Goal: Task Accomplishment & Management: Complete application form

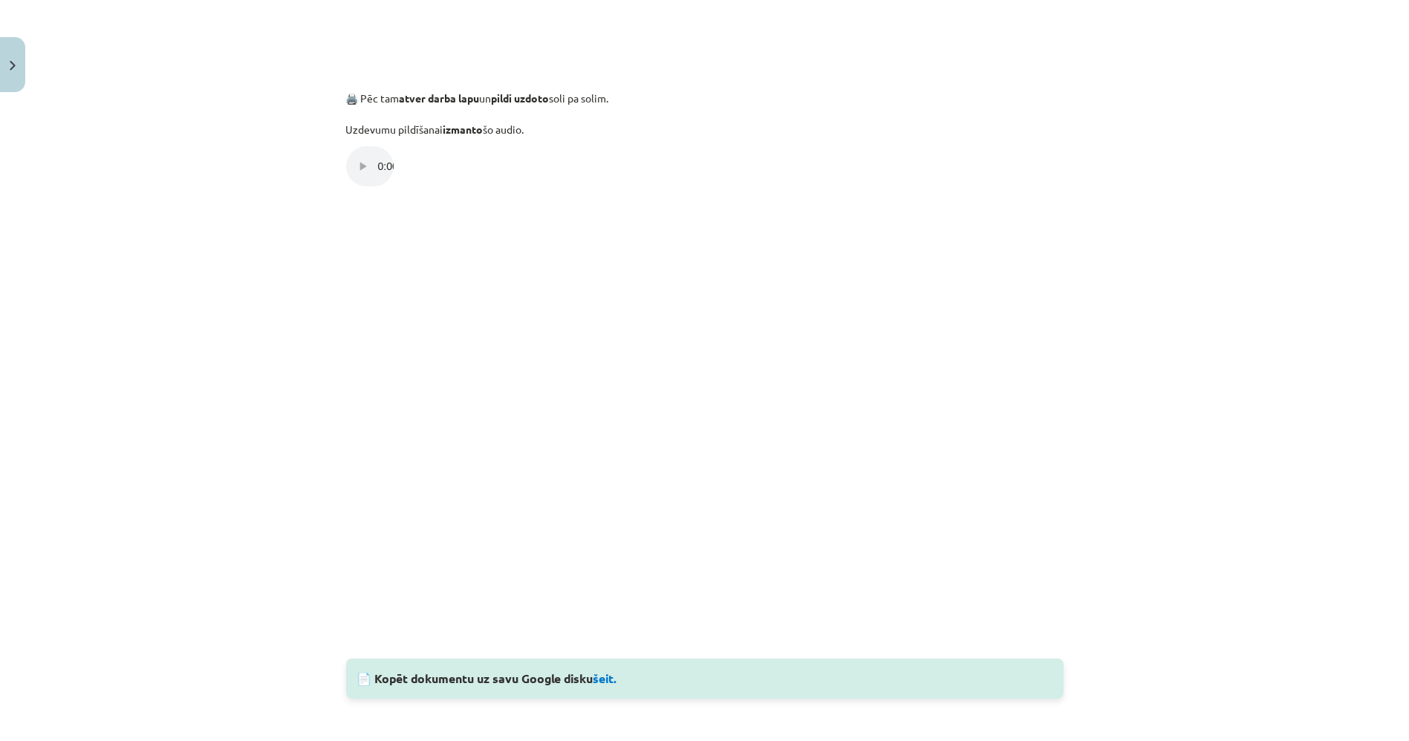
scroll to position [825, 0]
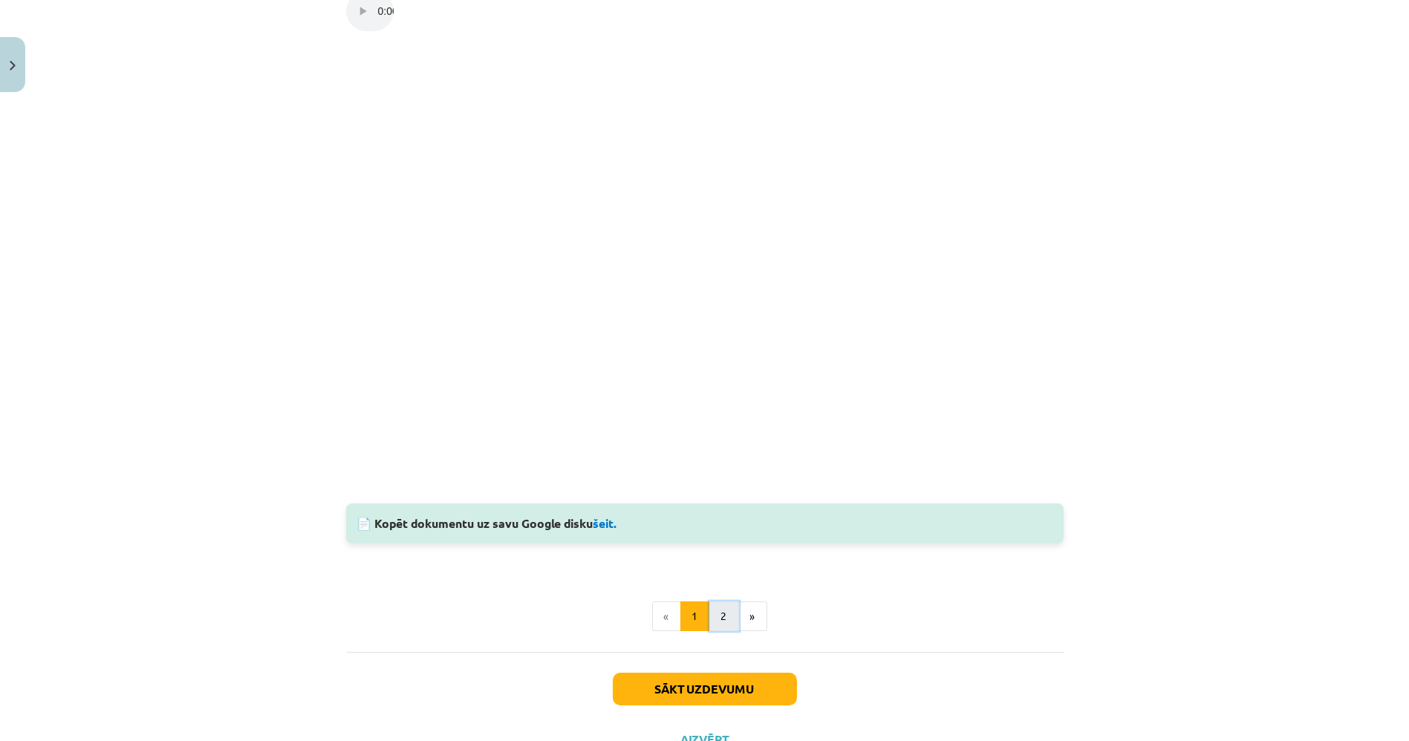
click at [721, 617] on button "2" at bounding box center [724, 617] width 30 height 30
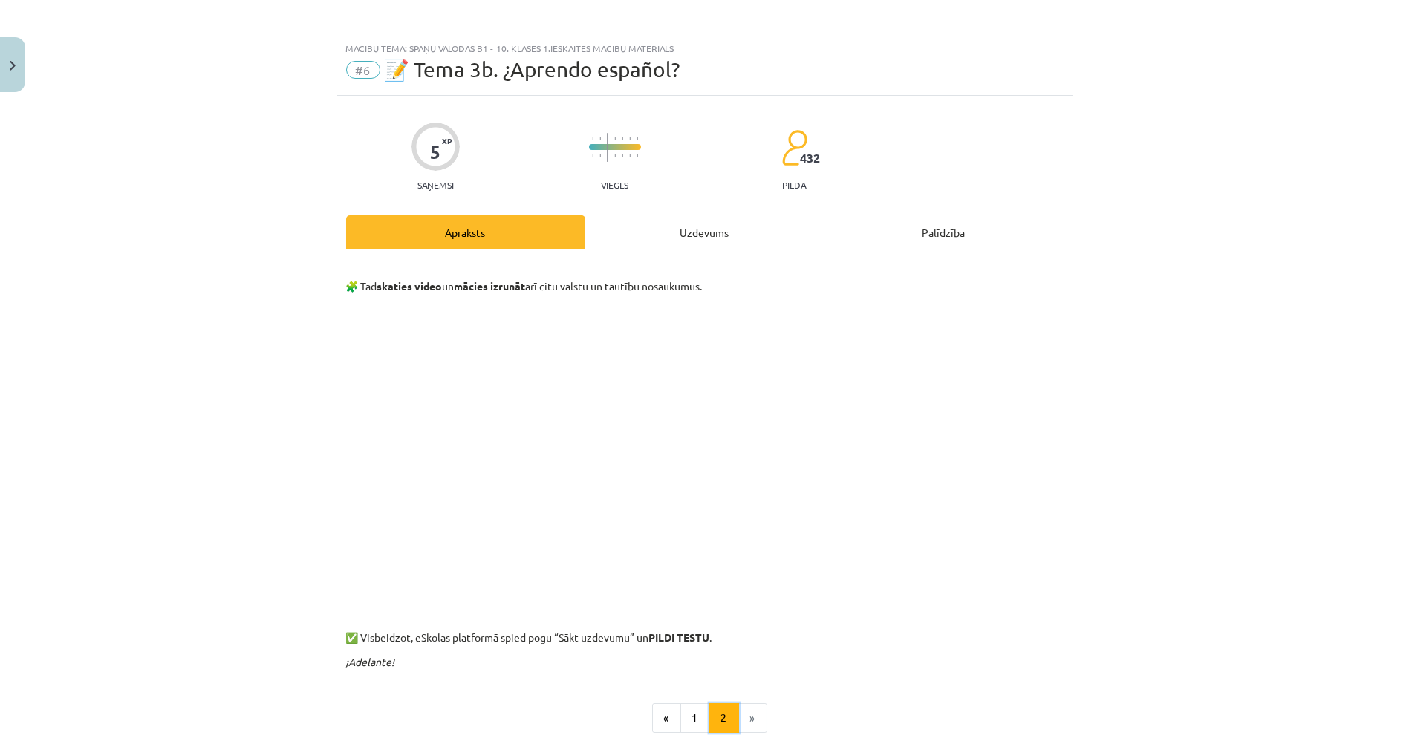
scroll to position [0, 0]
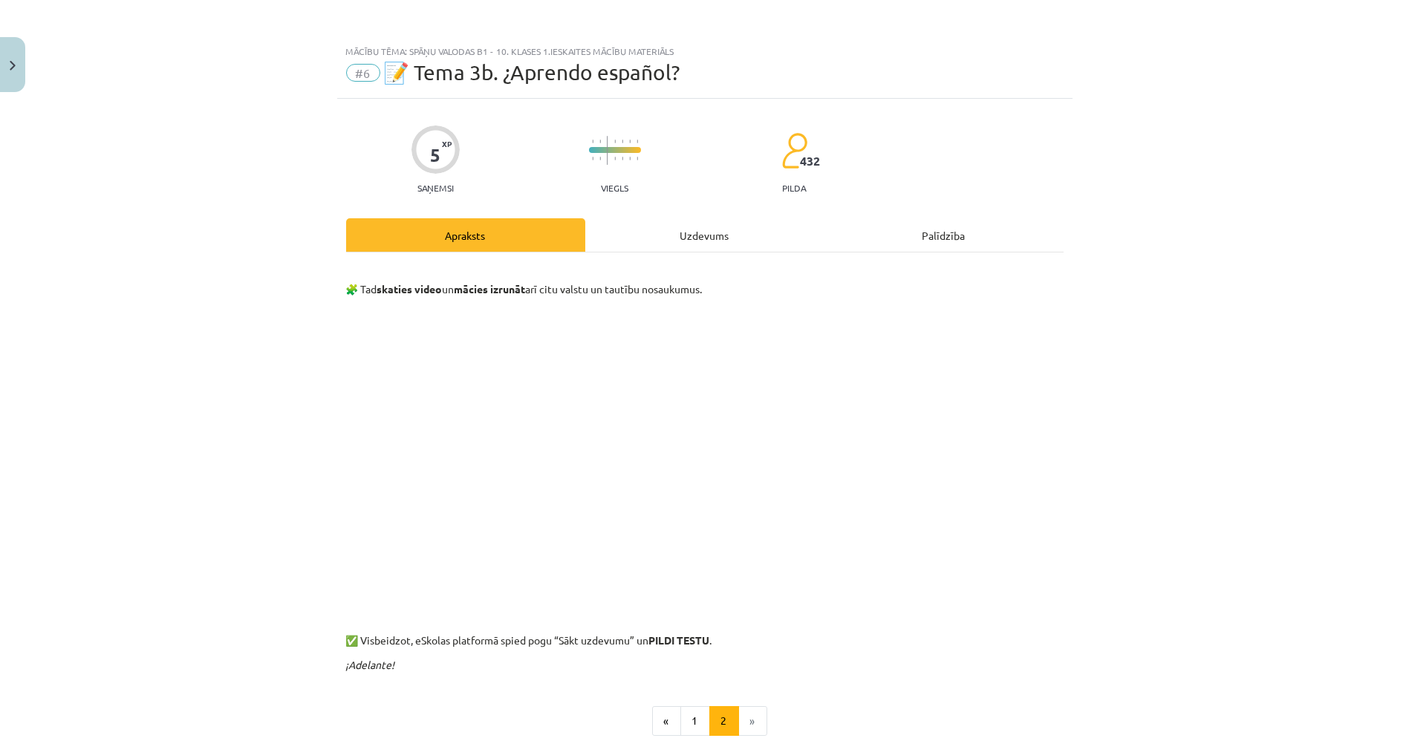
click at [681, 242] on div "Uzdevums" at bounding box center [704, 234] width 239 height 33
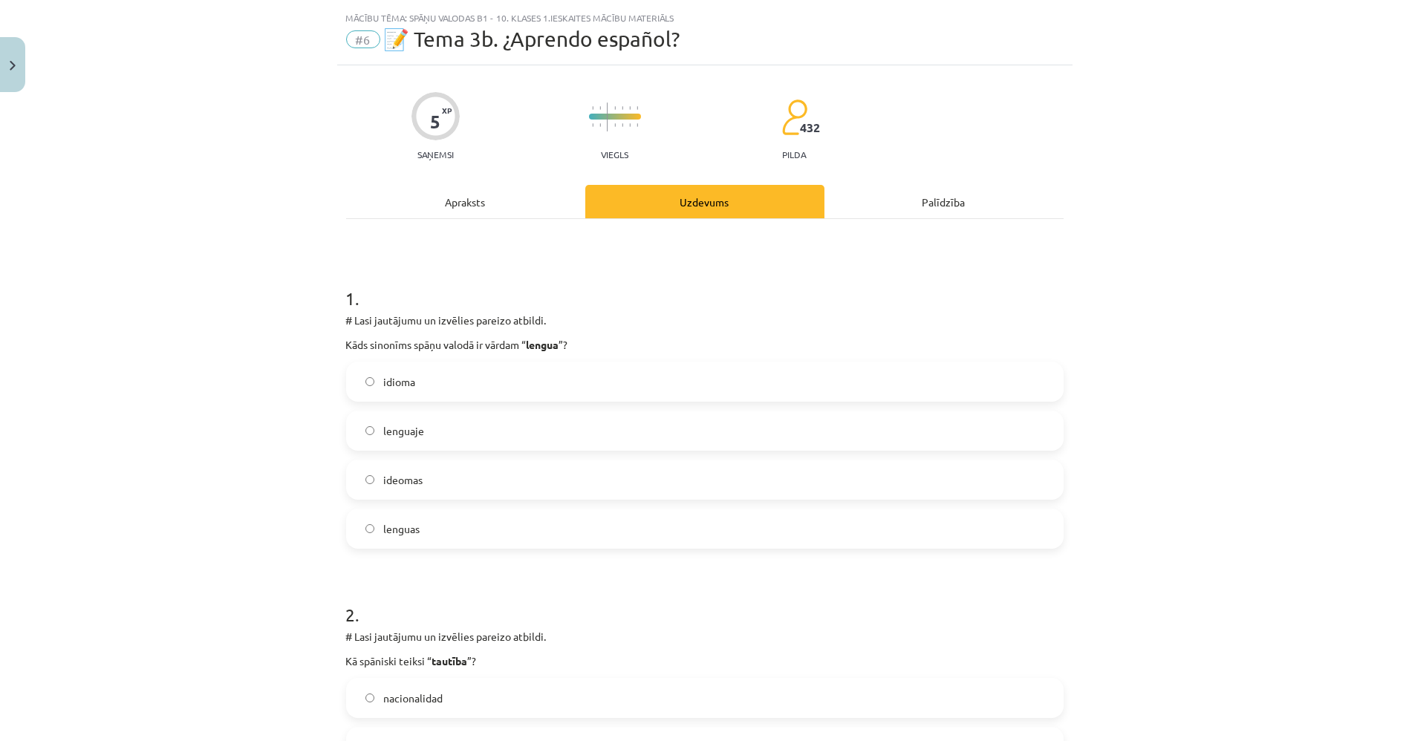
scroll to position [36, 0]
click at [431, 198] on div "Apraksts" at bounding box center [465, 198] width 239 height 33
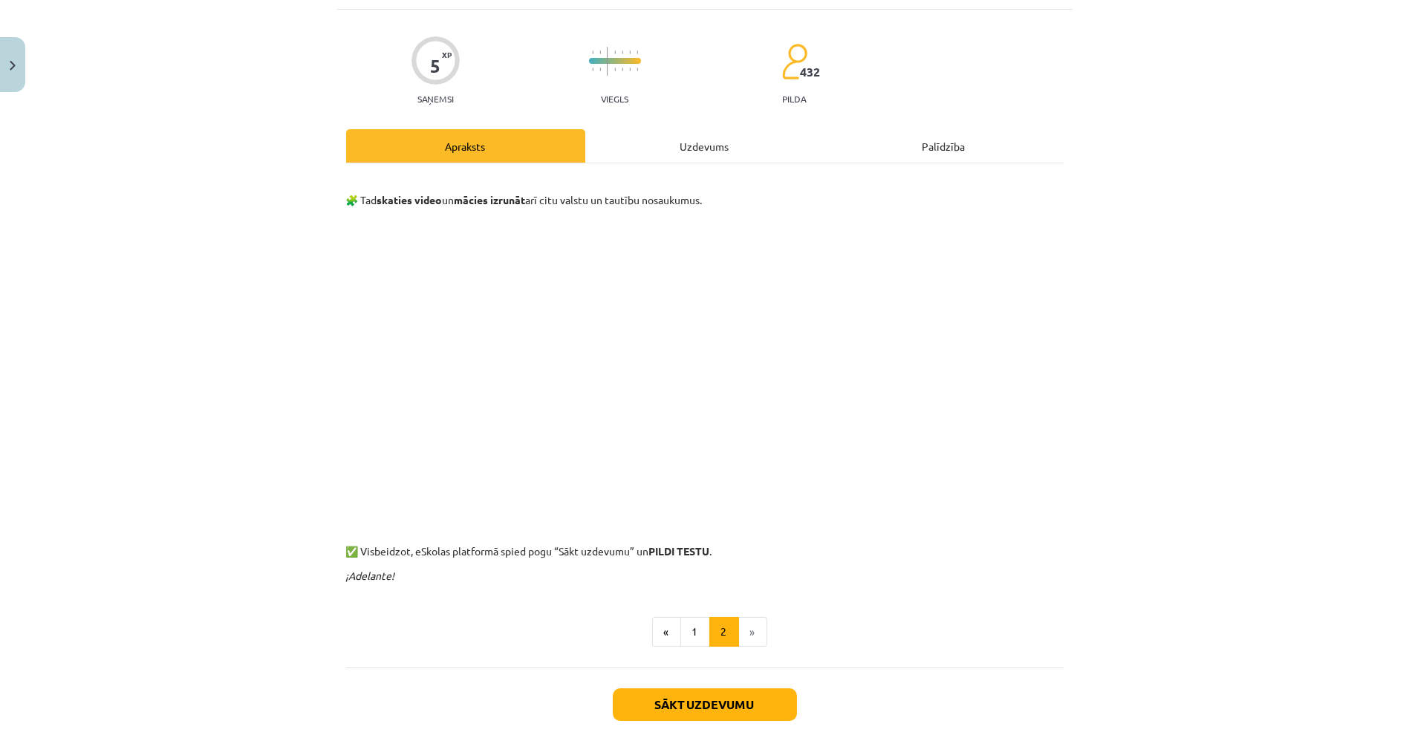
scroll to position [0, 0]
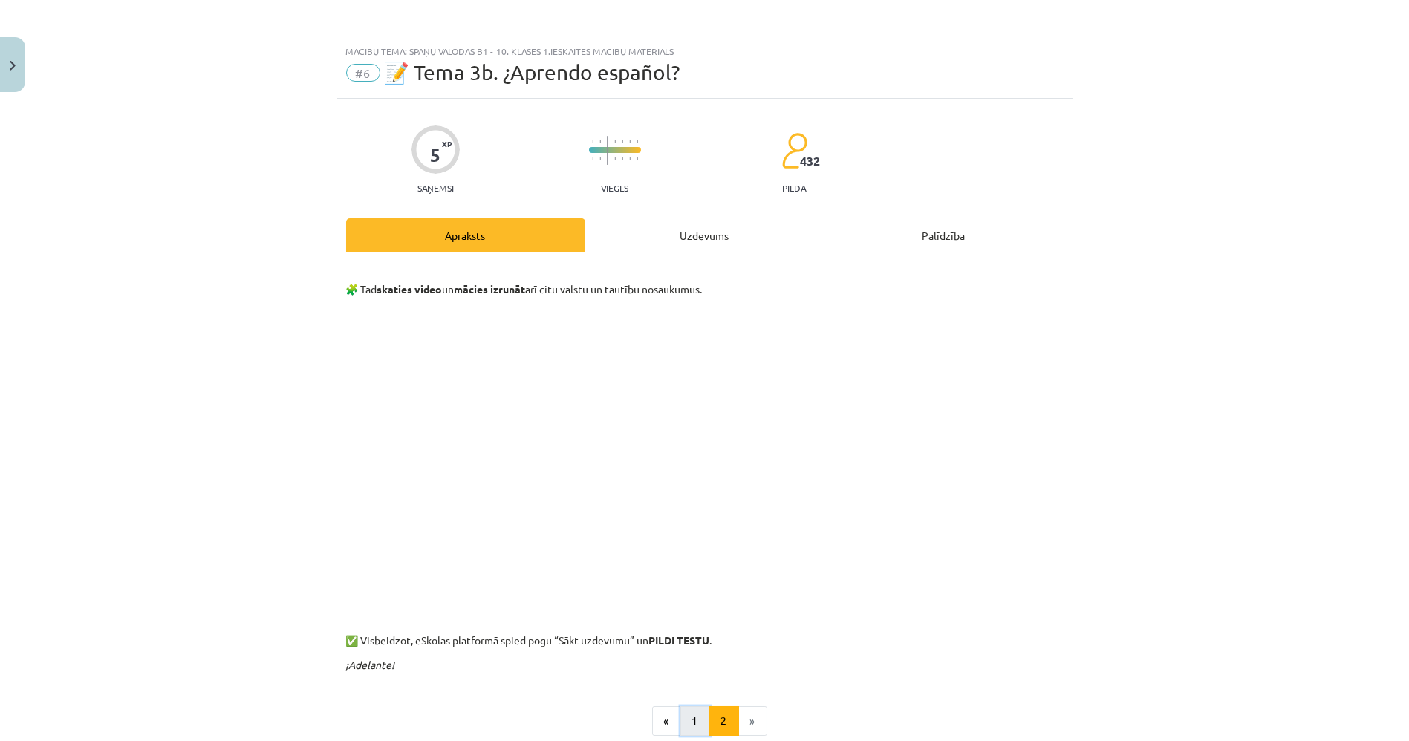
click at [692, 709] on button "1" at bounding box center [695, 721] width 30 height 30
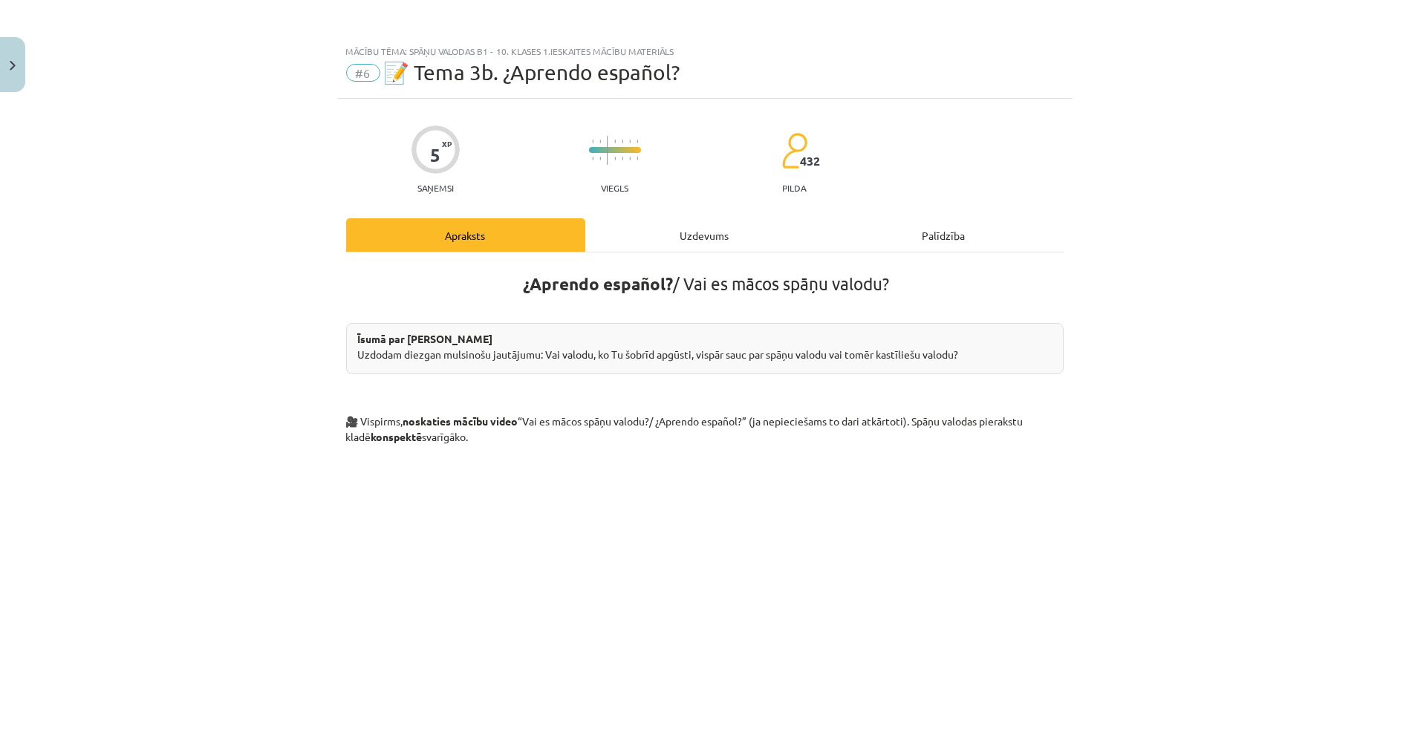
click at [764, 251] on div "Uzdevums" at bounding box center [704, 234] width 239 height 33
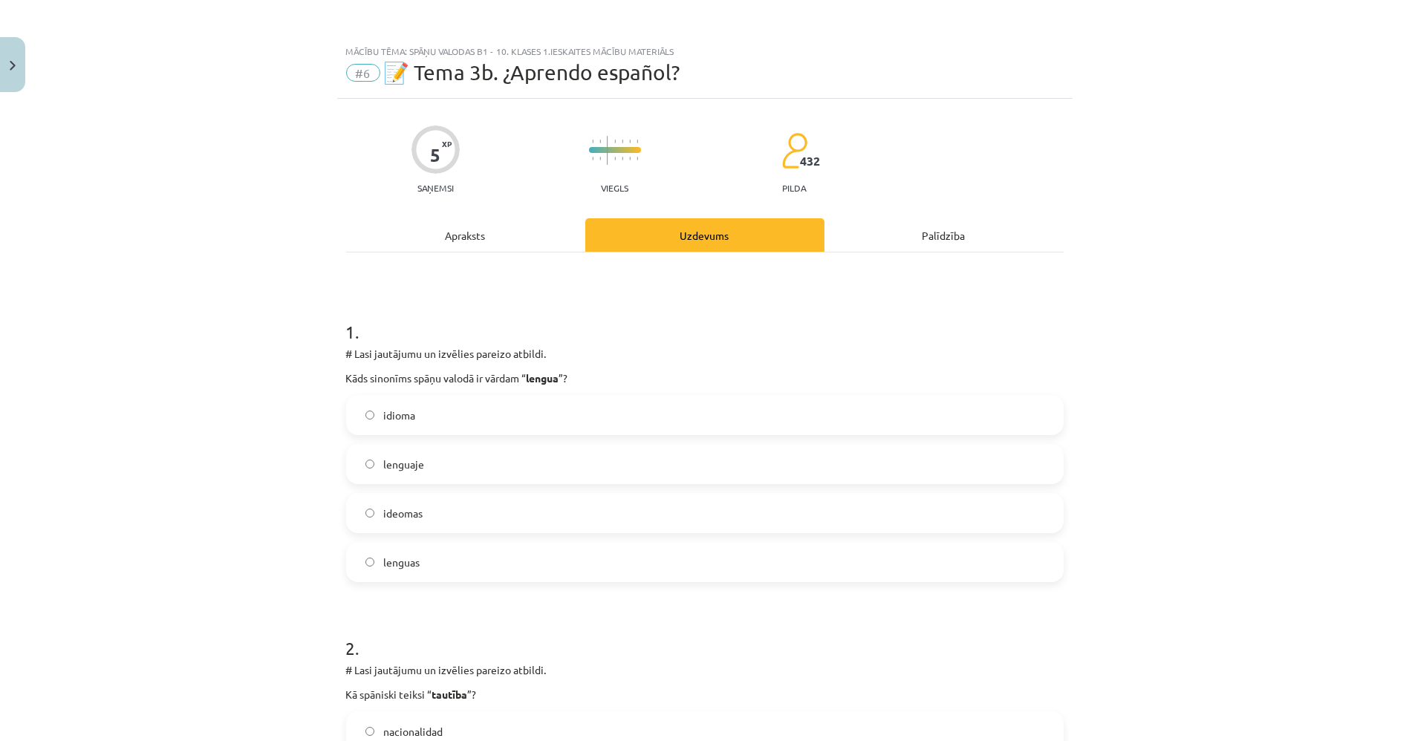
scroll to position [36, 0]
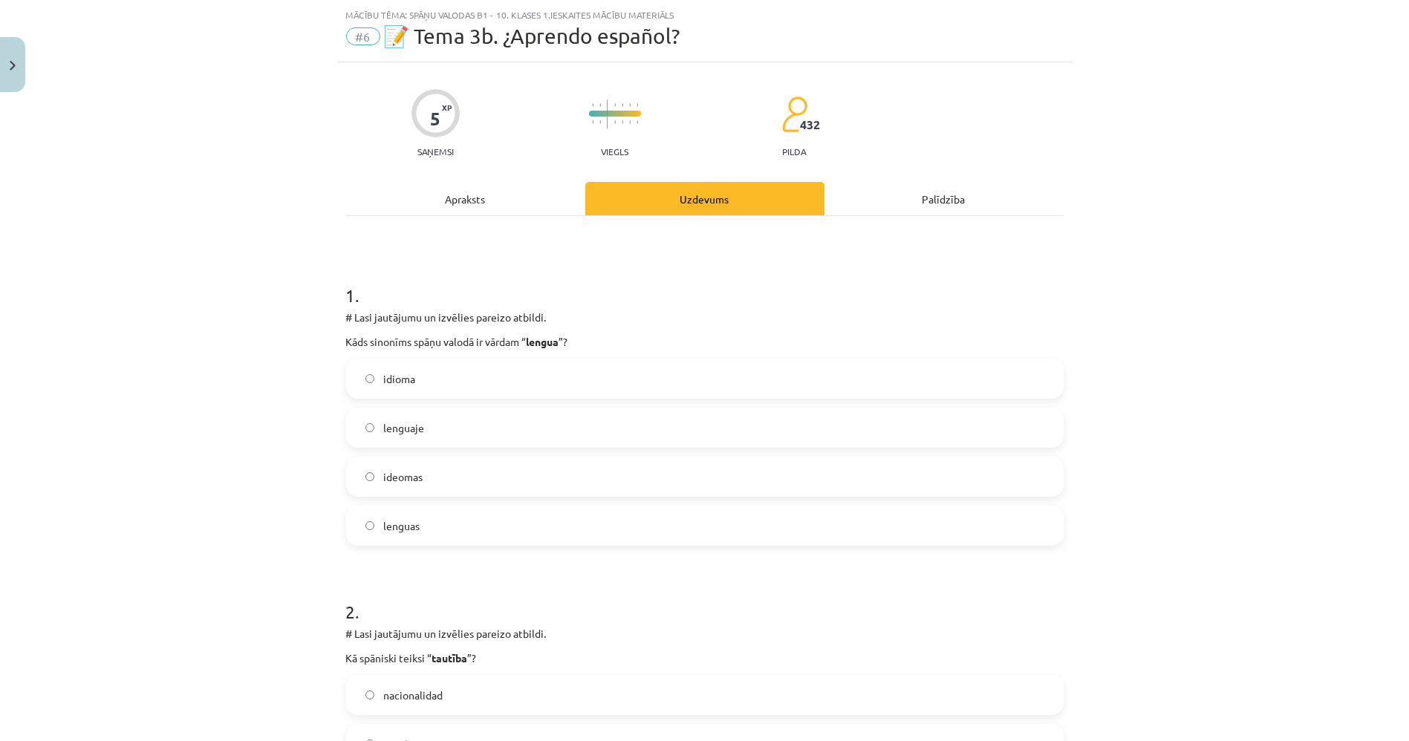
click at [501, 385] on label "idioma" at bounding box center [705, 378] width 715 height 37
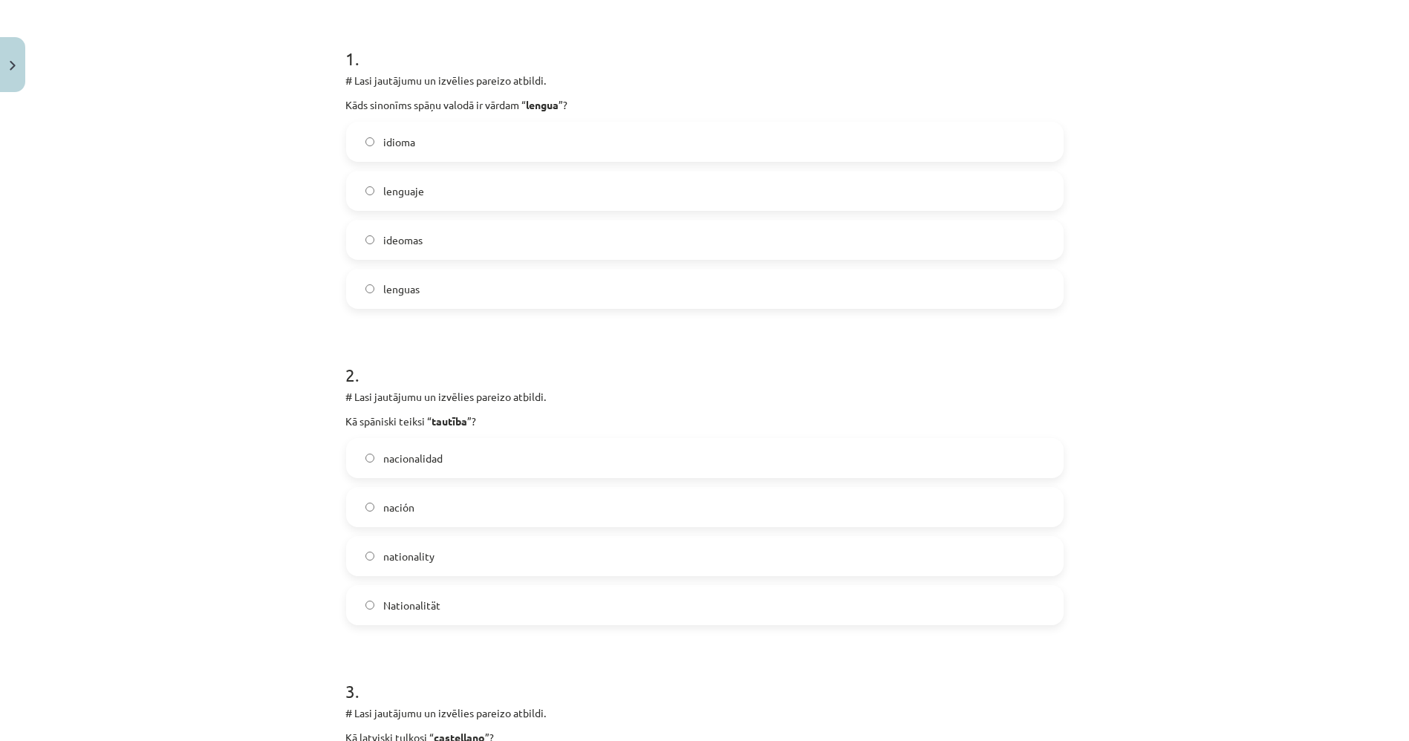
scroll to position [284, 0]
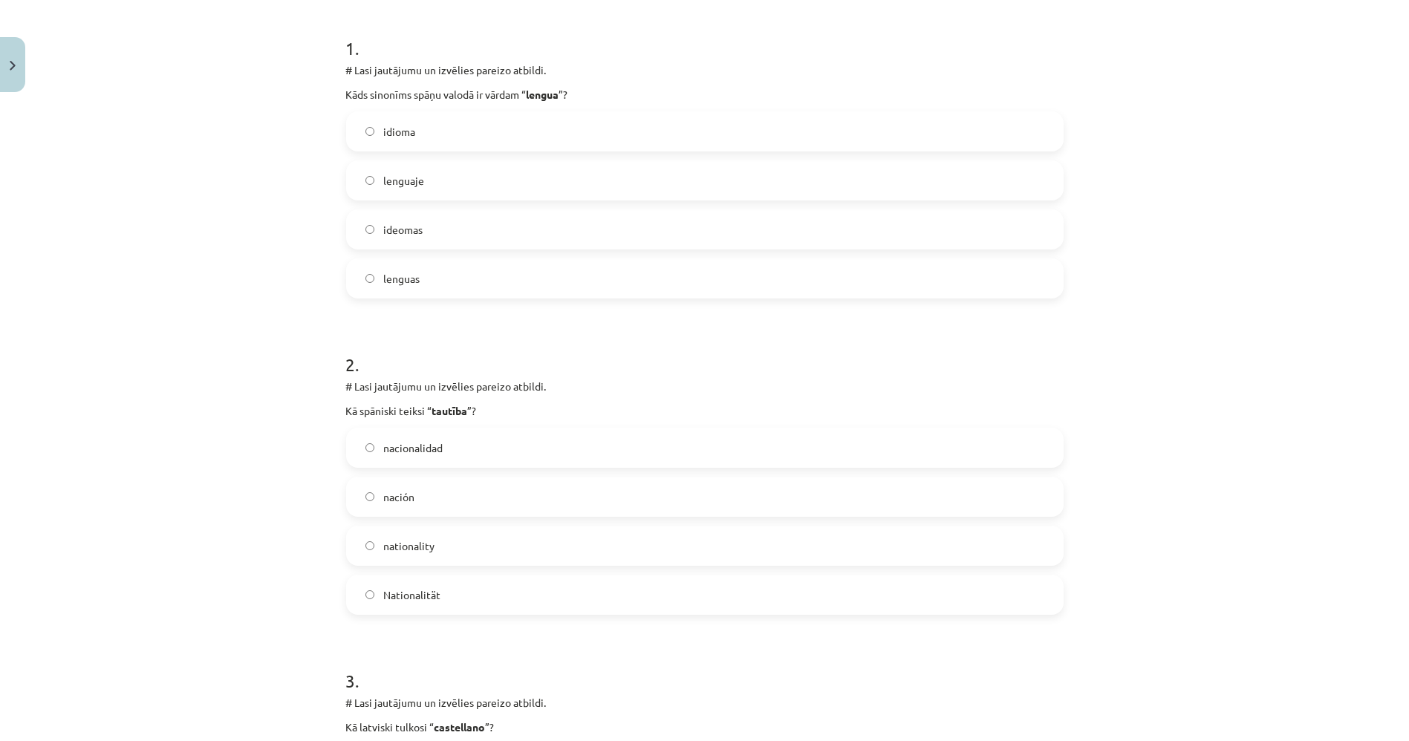
click at [446, 412] on strong "tautība" at bounding box center [450, 410] width 36 height 13
copy strong "tautība"
click at [484, 436] on label "nacionalidad" at bounding box center [705, 447] width 715 height 37
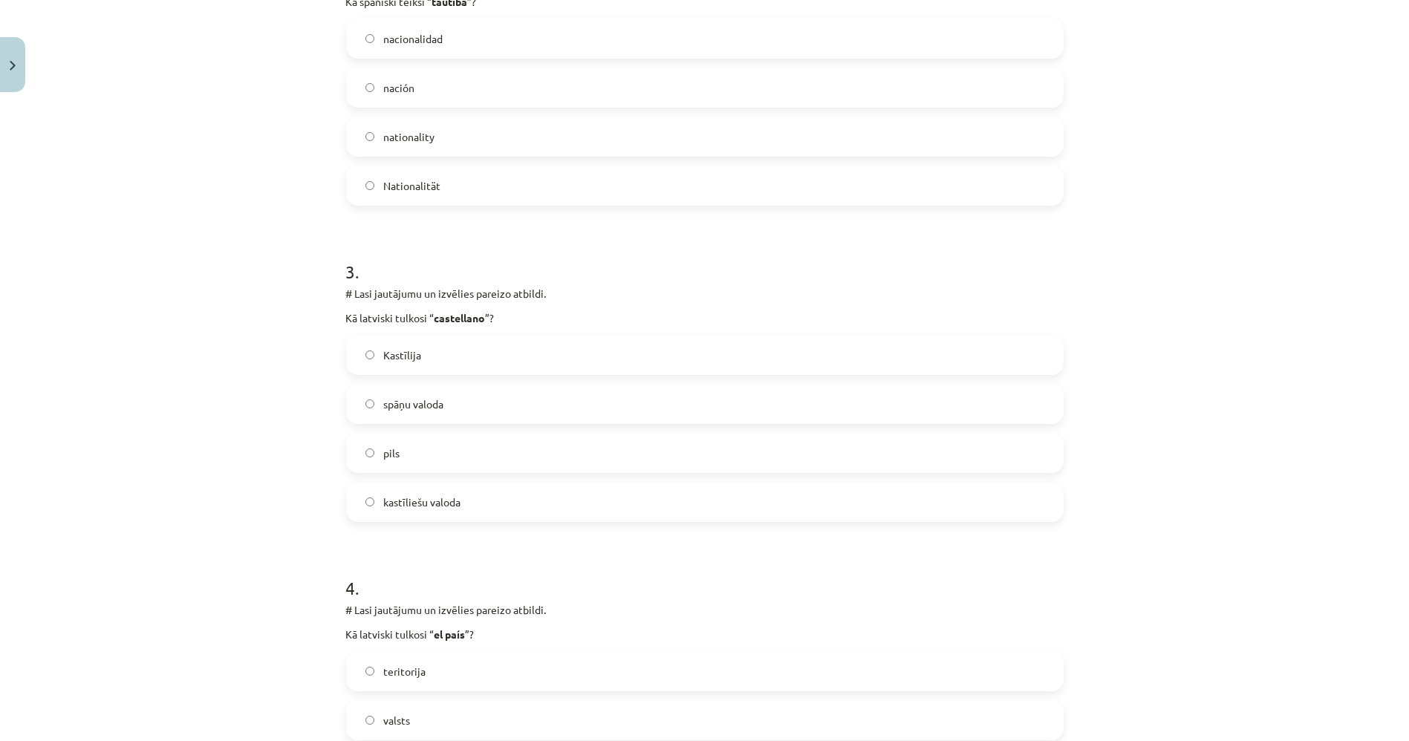
scroll to position [697, 0]
click at [498, 506] on label "kastīliešu valoda" at bounding box center [705, 498] width 715 height 37
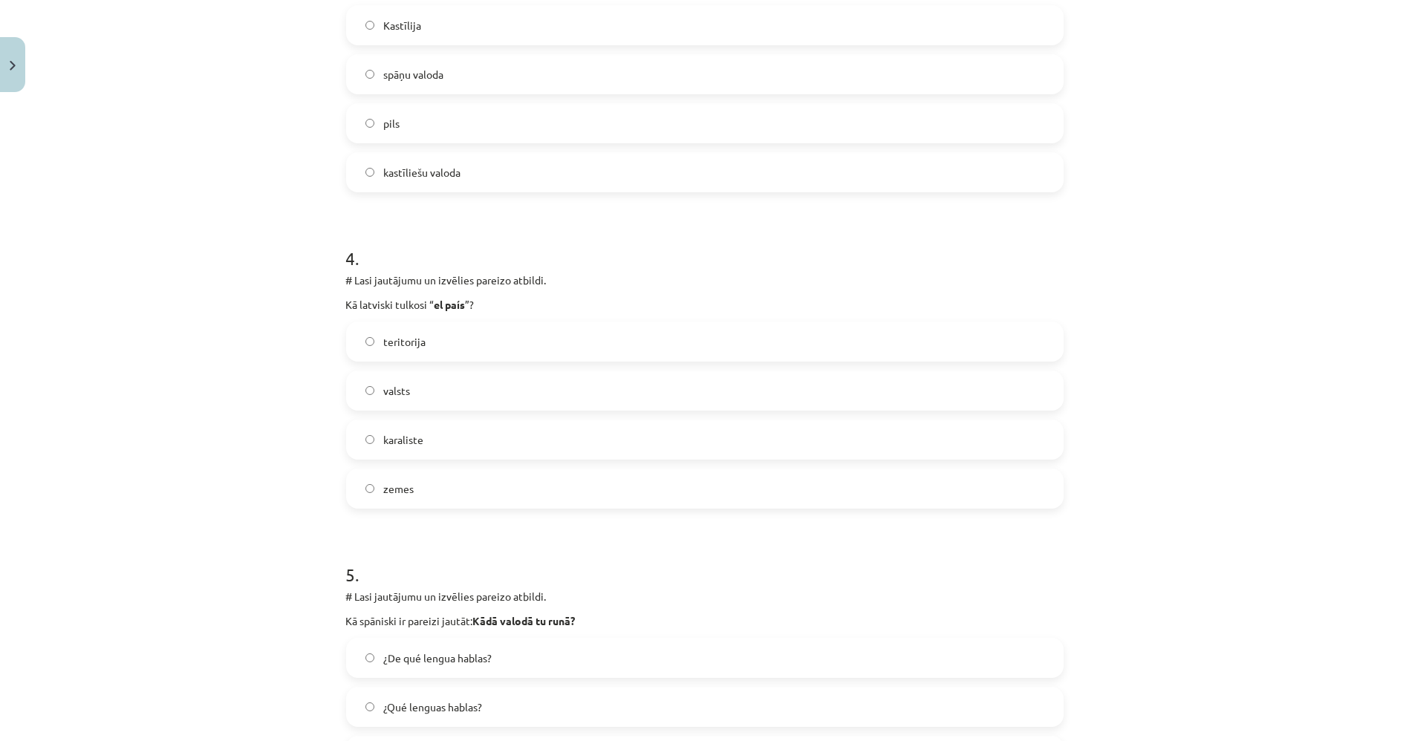
scroll to position [1027, 0]
click at [407, 387] on label "valsts" at bounding box center [705, 386] width 715 height 37
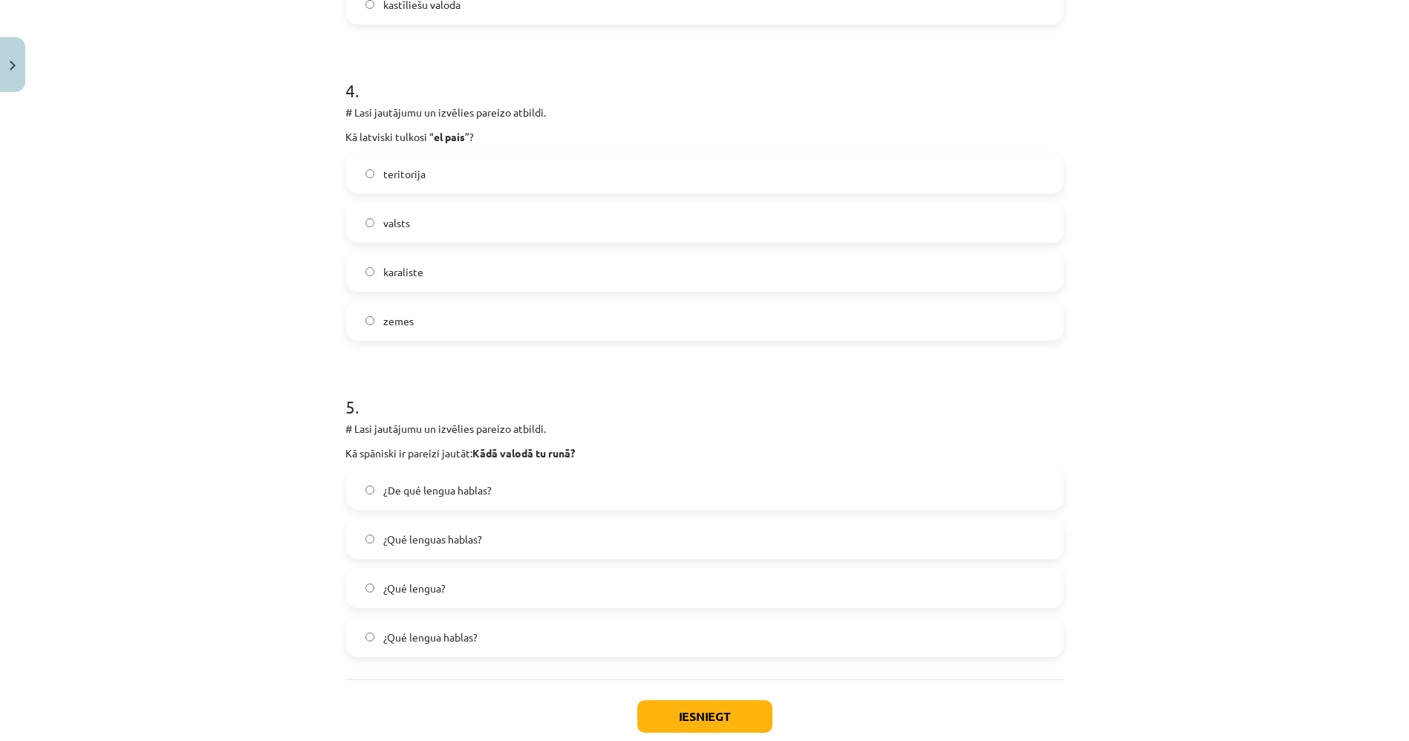
scroll to position [1192, 0]
click at [428, 536] on span "¿Qué lenguas hablas?" at bounding box center [432, 538] width 99 height 16
click at [447, 644] on label "¿Qué lengua hablas?" at bounding box center [705, 635] width 715 height 37
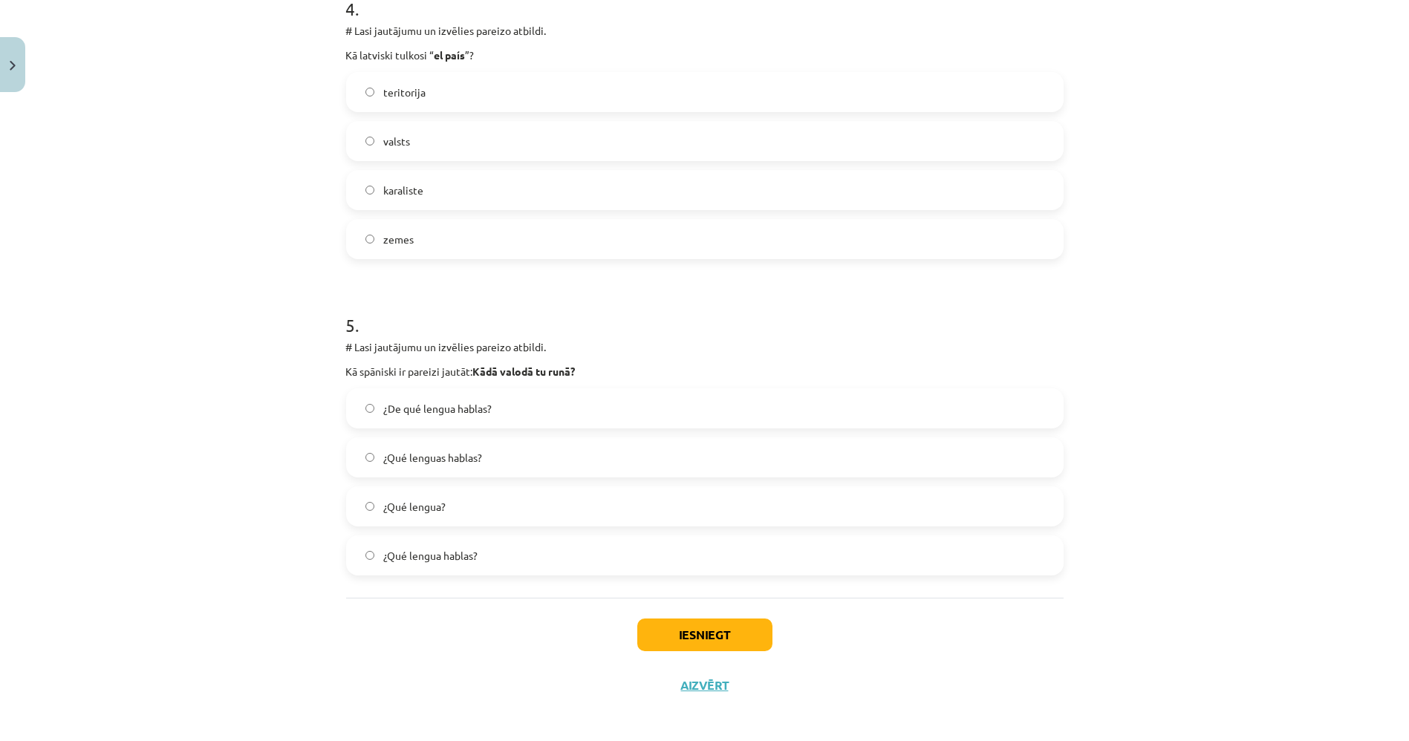
scroll to position [1275, 0]
click at [665, 643] on button "Iesniegt" at bounding box center [704, 633] width 135 height 33
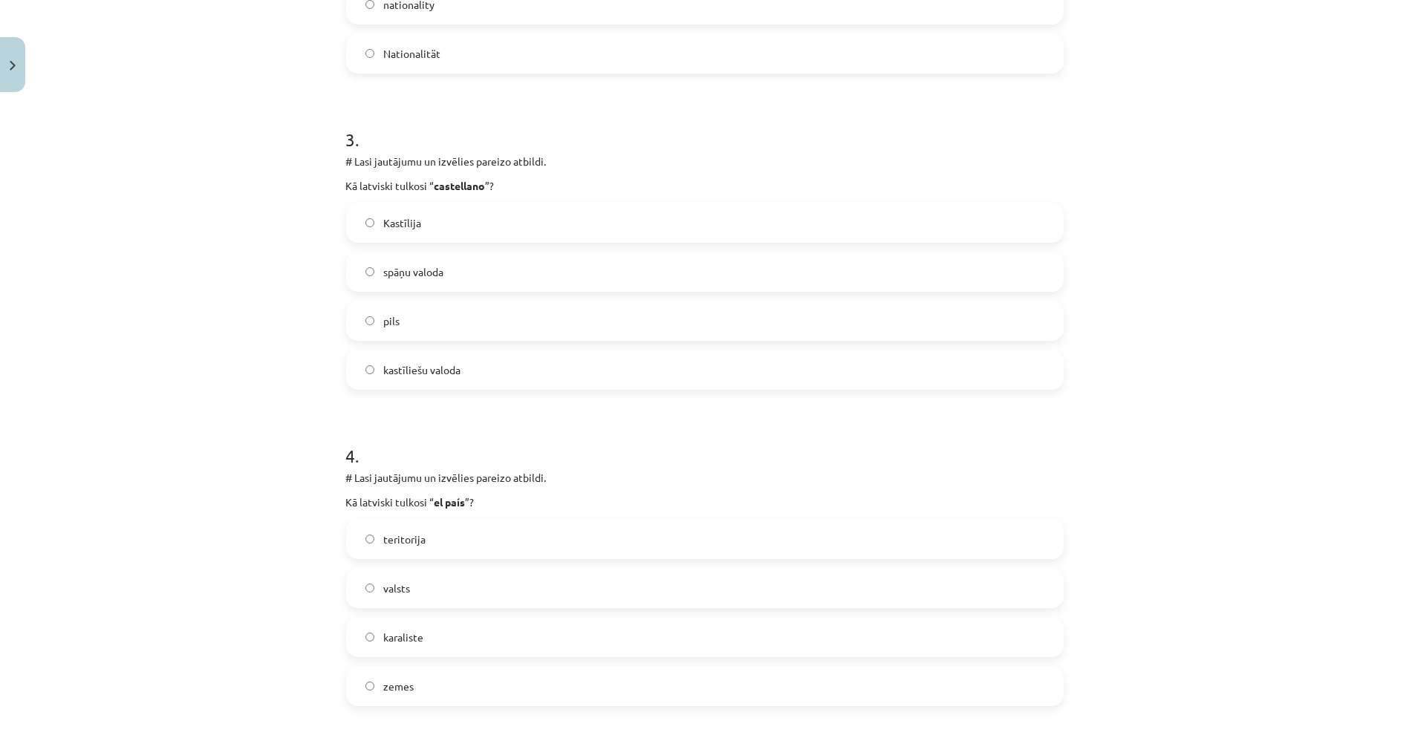
scroll to position [1278, 0]
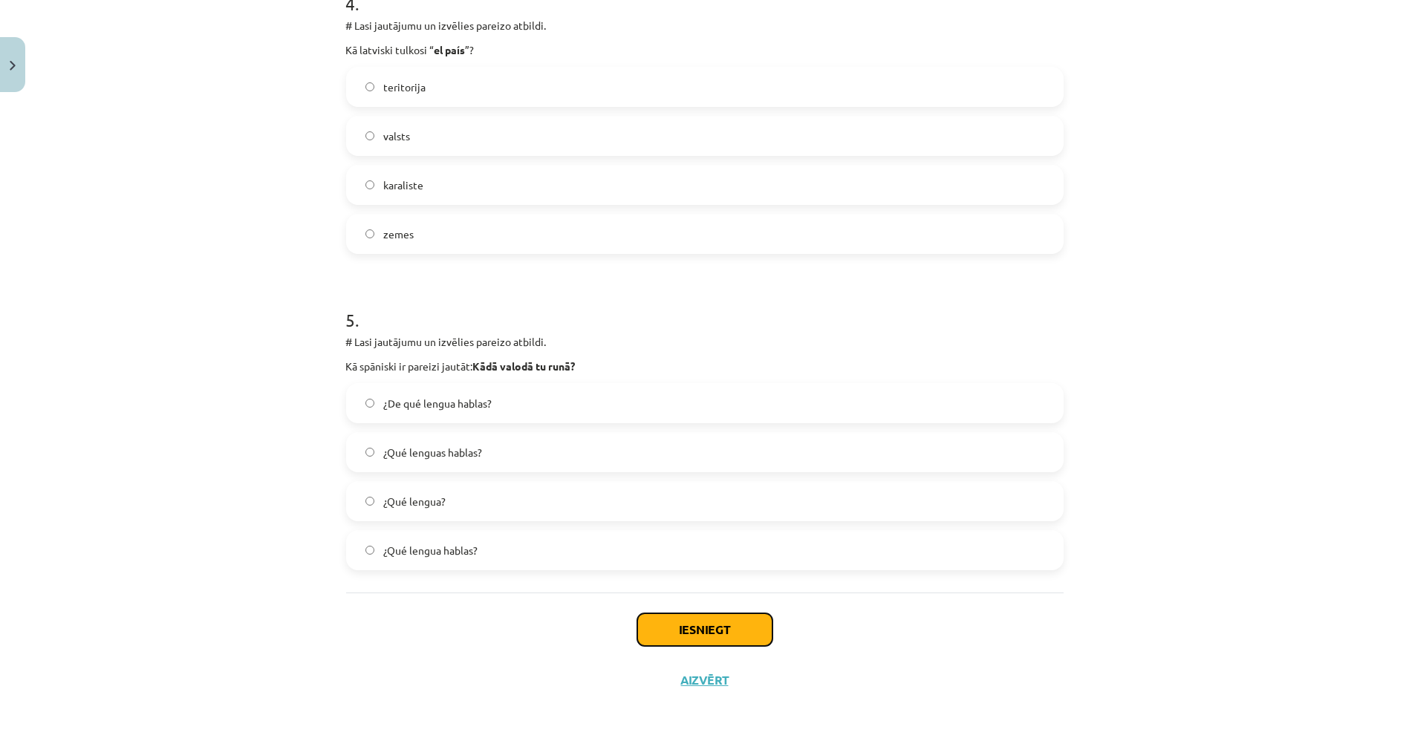
click at [704, 631] on button "Iesniegt" at bounding box center [704, 630] width 135 height 33
click at [724, 632] on button "Iesniegt" at bounding box center [704, 630] width 135 height 33
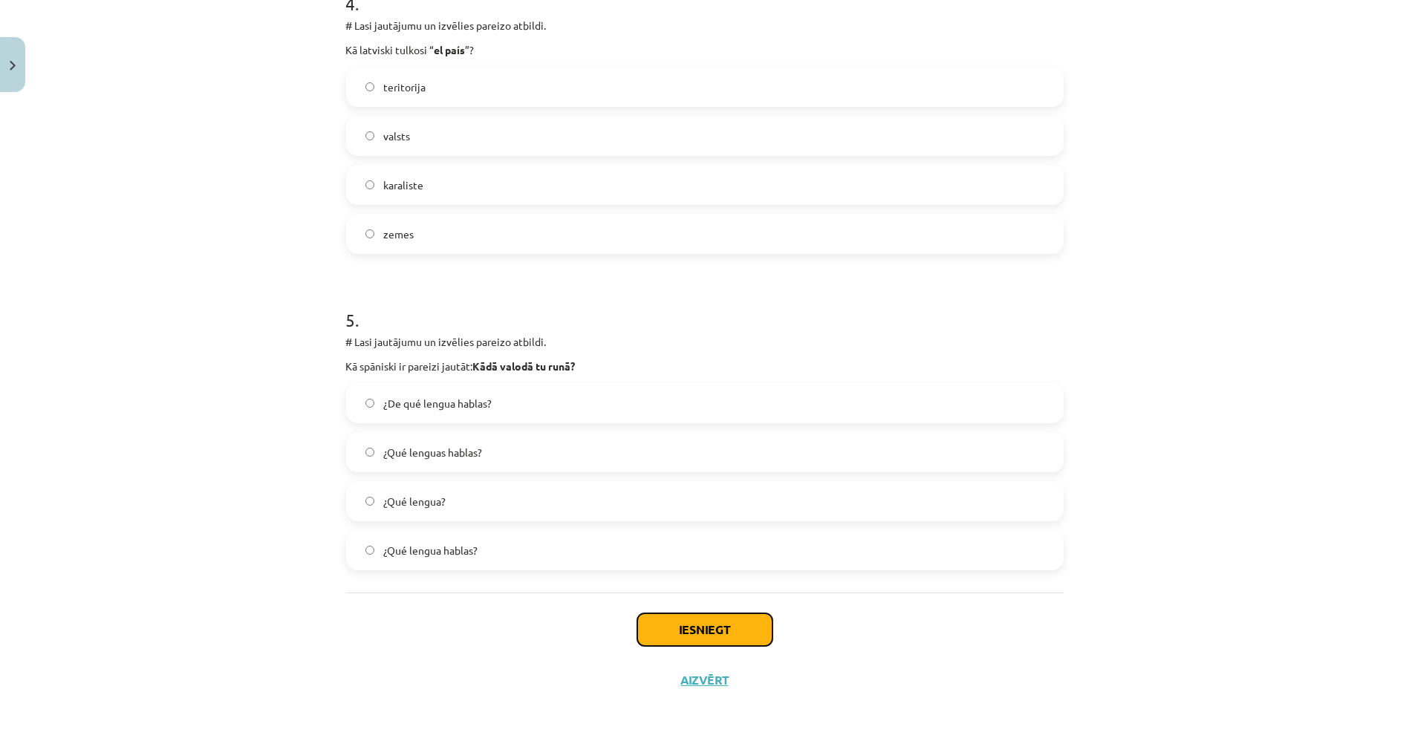
click at [724, 632] on button "Iesniegt" at bounding box center [704, 630] width 135 height 33
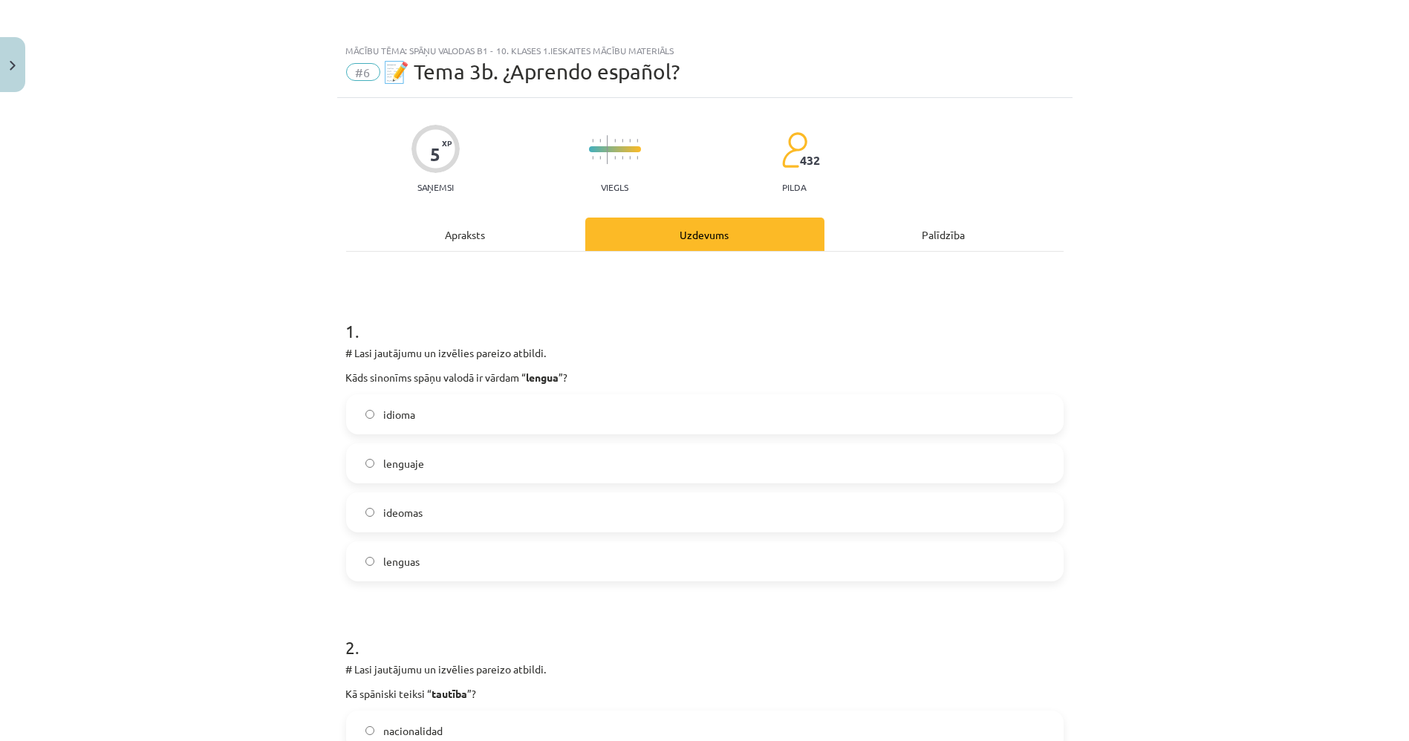
scroll to position [0, 0]
click at [536, 224] on div "Apraksts" at bounding box center [465, 234] width 239 height 33
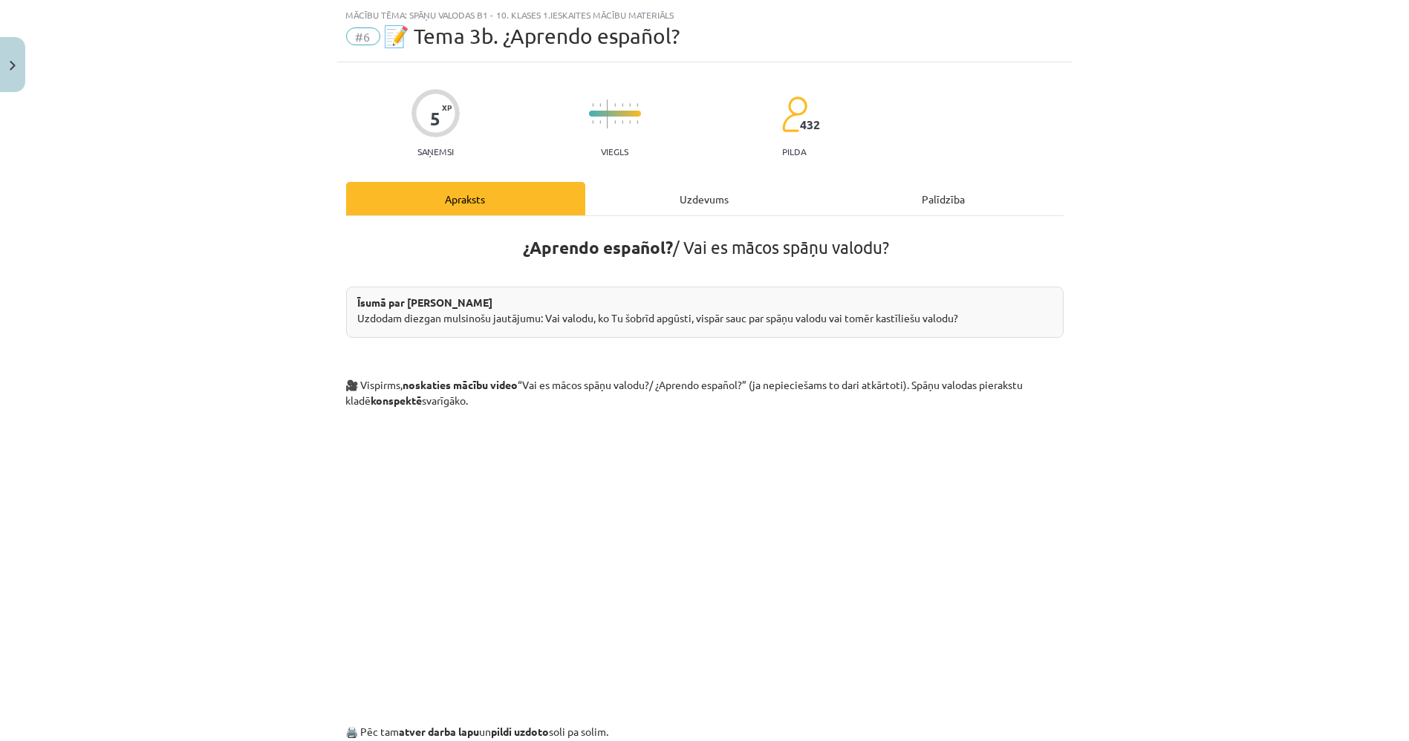
click at [620, 187] on div "Uzdevums" at bounding box center [704, 198] width 239 height 33
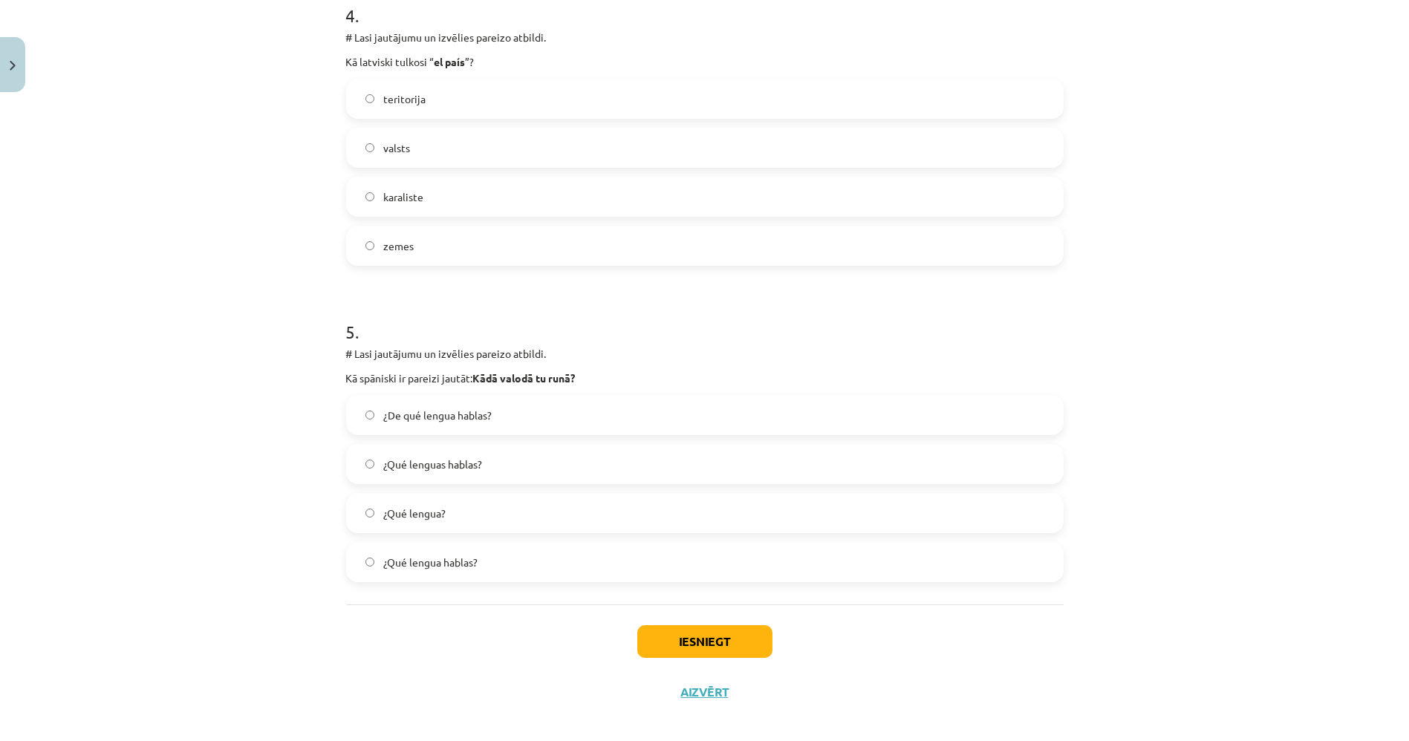
scroll to position [1278, 0]
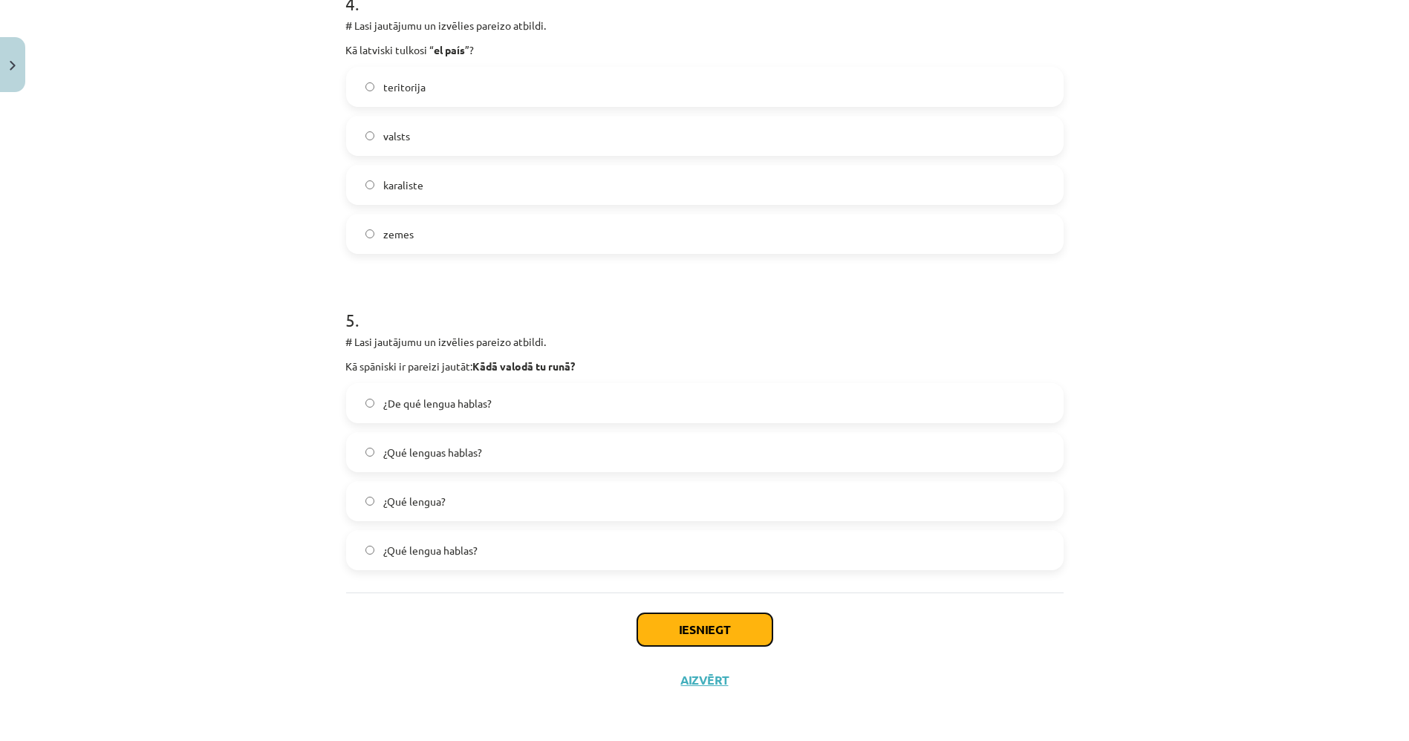
click at [663, 628] on button "Iesniegt" at bounding box center [704, 630] width 135 height 33
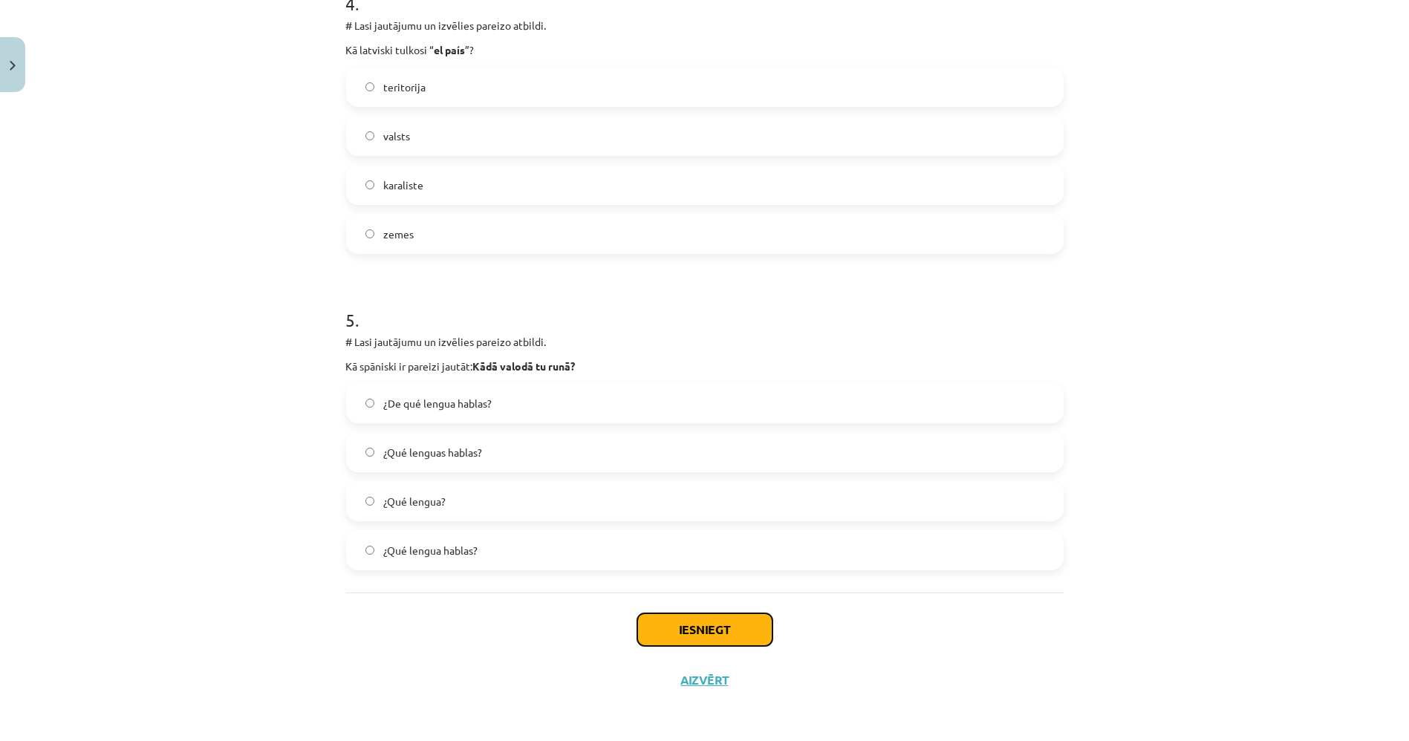
click at [663, 628] on button "Iesniegt" at bounding box center [704, 630] width 135 height 33
